Goal: Navigation & Orientation: Find specific page/section

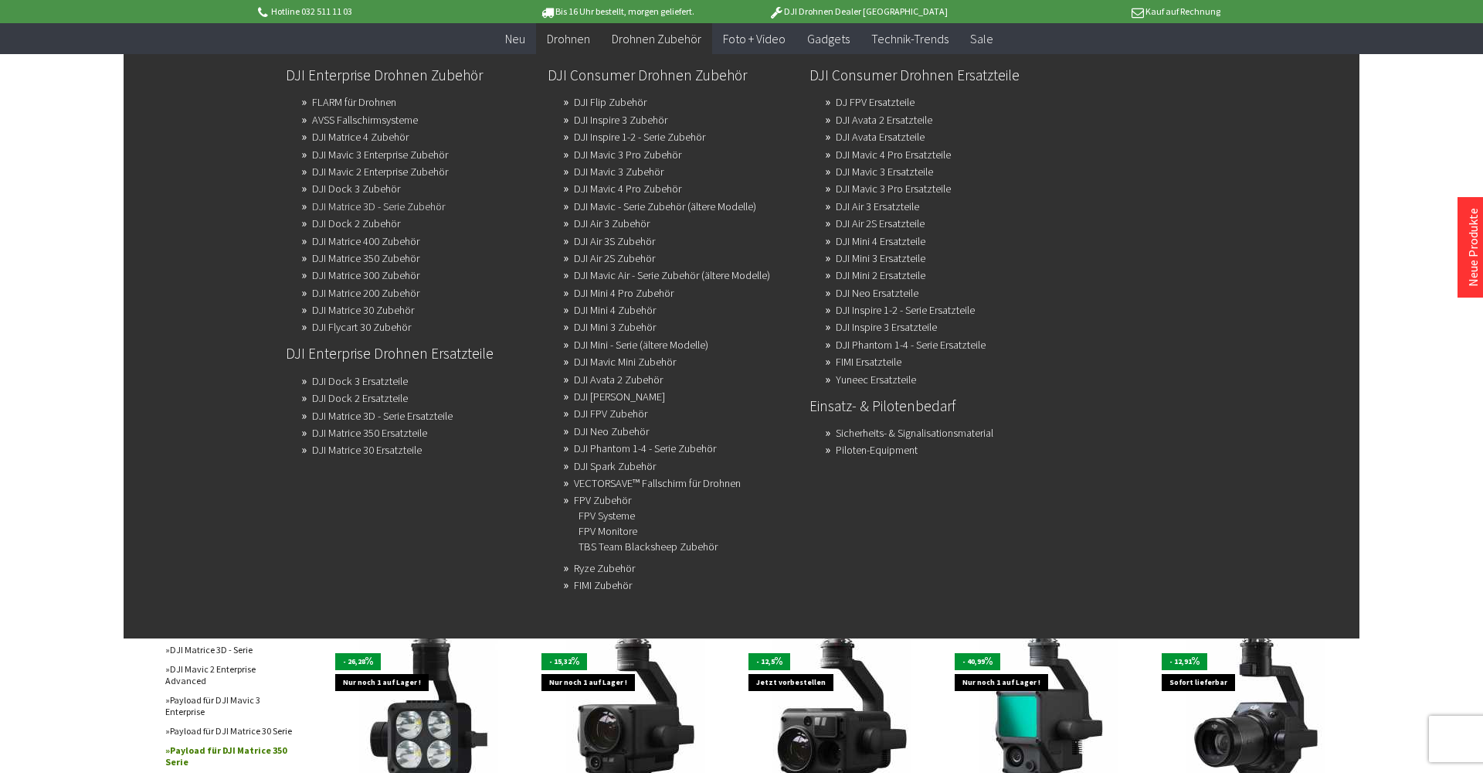
scroll to position [229, 0]
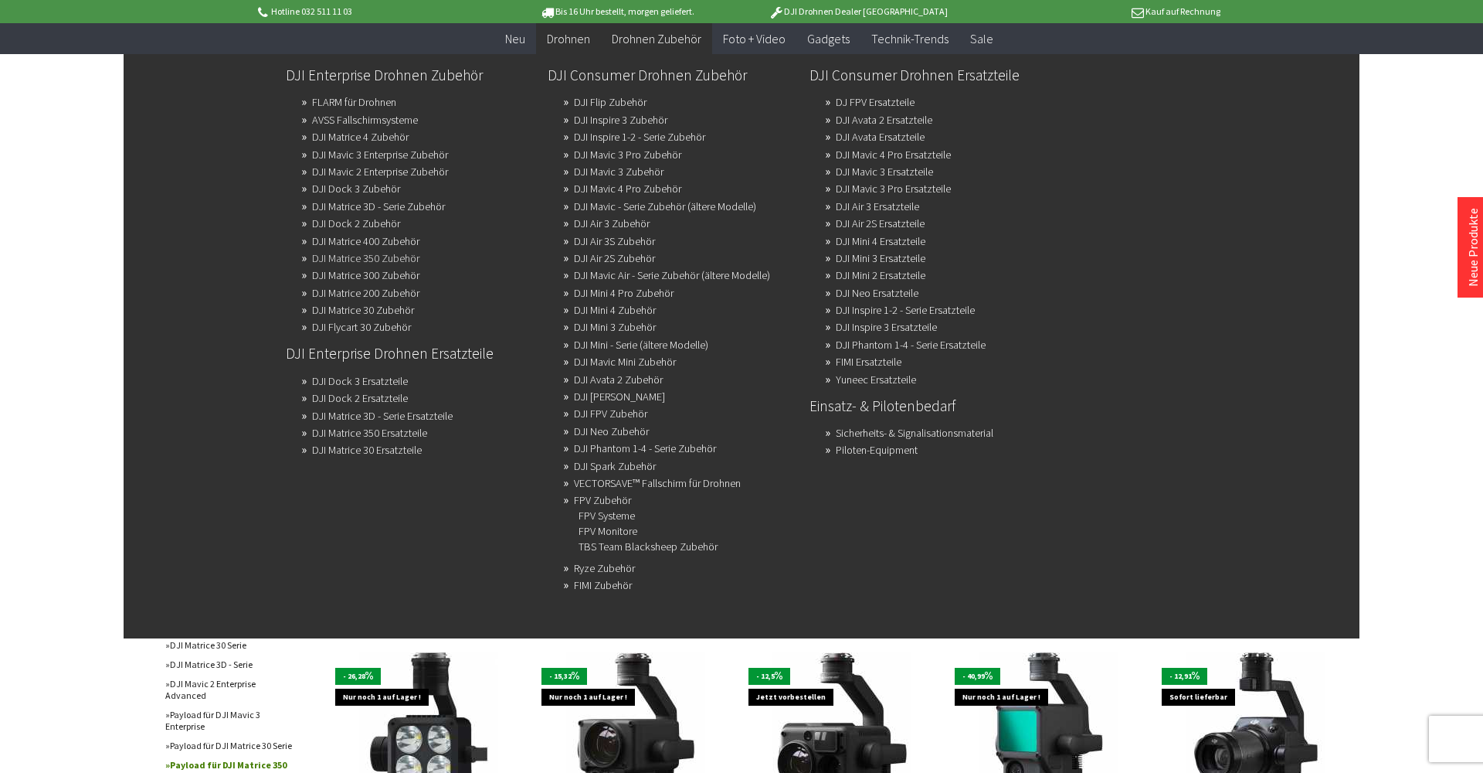
click at [397, 258] on link "DJI Matrice 350 Zubehör" at bounding box center [365, 258] width 107 height 22
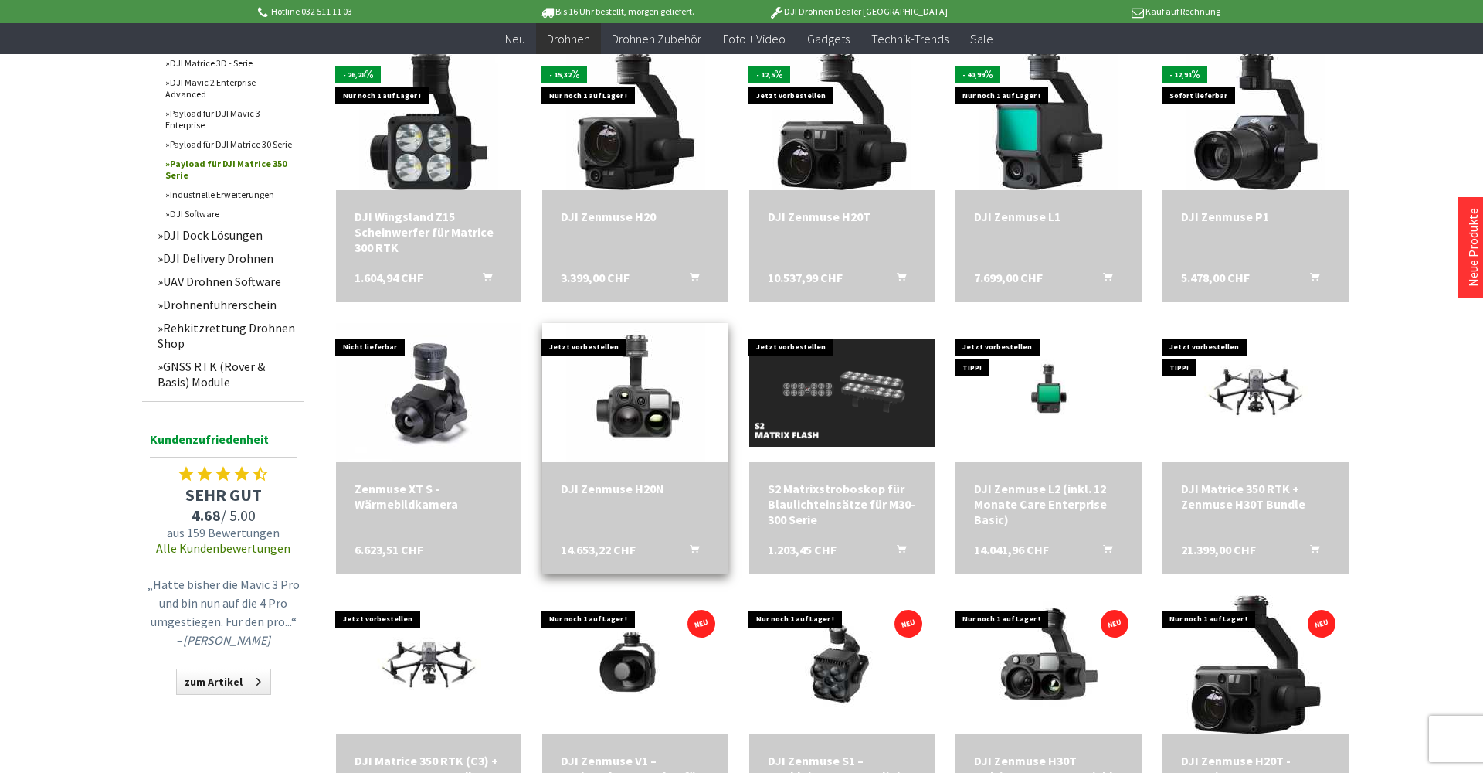
scroll to position [833, 0]
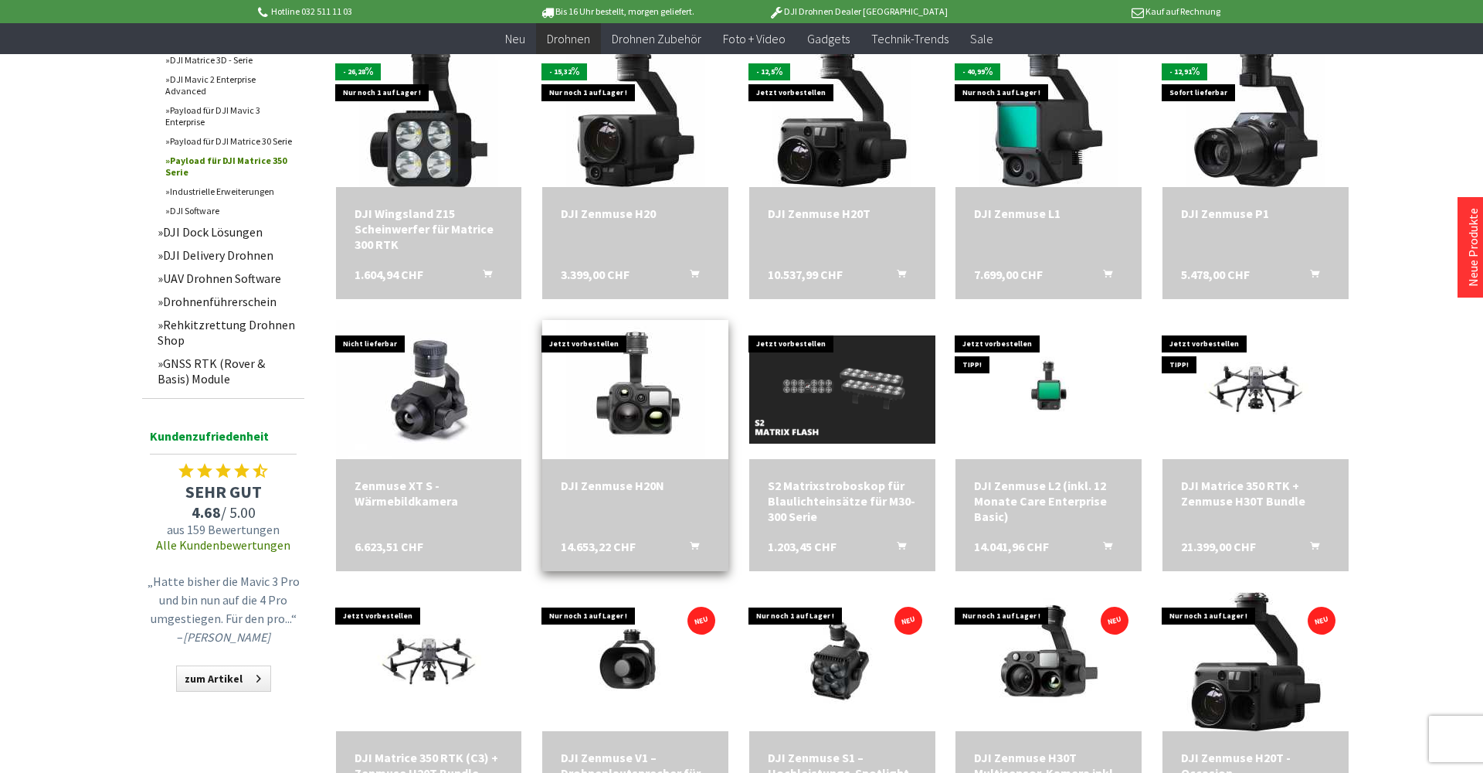
click at [631, 493] on div "DJI Zenmuse H20N 14.653,22 CHF In den Warenkorb" at bounding box center [635, 515] width 186 height 112
click at [636, 483] on div "DJI Zenmuse H20N" at bounding box center [635, 484] width 149 height 15
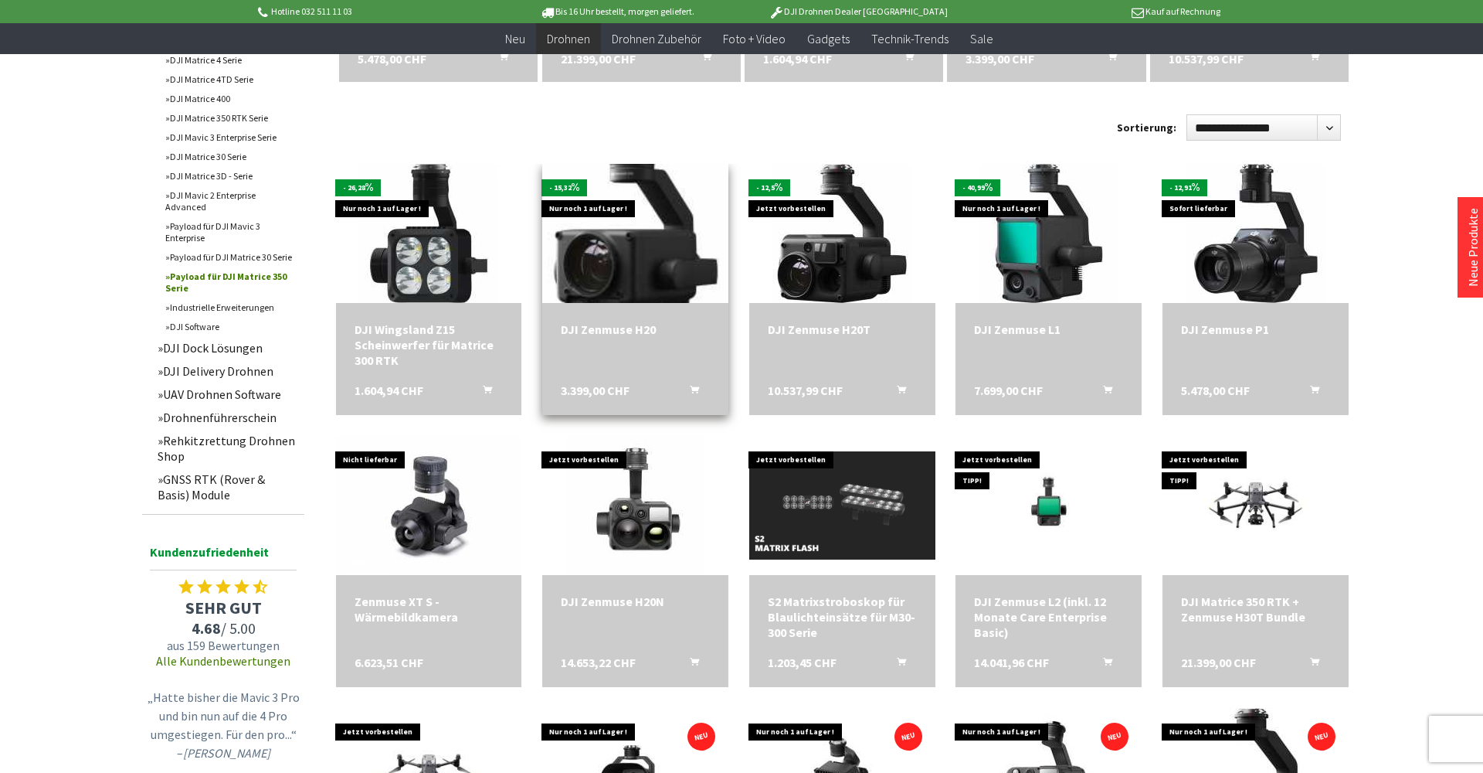
scroll to position [719, 0]
